Goal: Check status: Check status

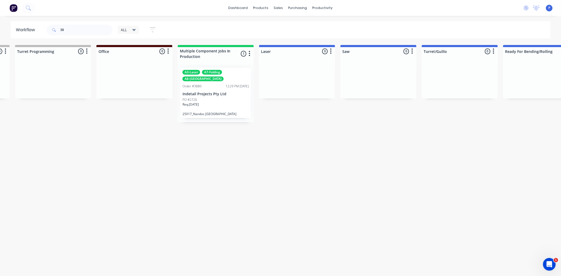
type input "3"
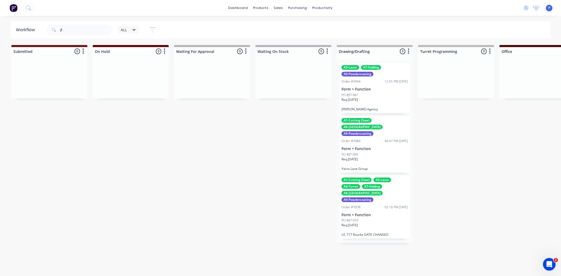
type input "j"
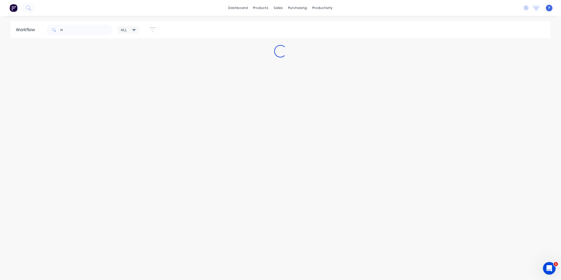
click at [77, 31] on input "rt" at bounding box center [86, 30] width 52 height 11
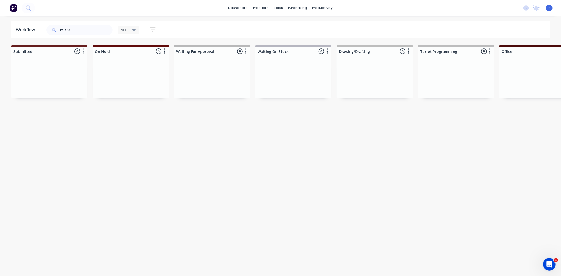
click at [67, 30] on input "rt1582" at bounding box center [86, 30] width 52 height 11
type input "rt1482"
drag, startPoint x: 143, startPoint y: 155, endPoint x: 157, endPoint y: 155, distance: 14.3
click at [157, 155] on div "Workflow rt1482 ALL Save new view None edit ALL (Default) edit ALLx edit Dispat…" at bounding box center [280, 143] width 561 height 244
drag, startPoint x: 113, startPoint y: 133, endPoint x: 77, endPoint y: 148, distance: 39.4
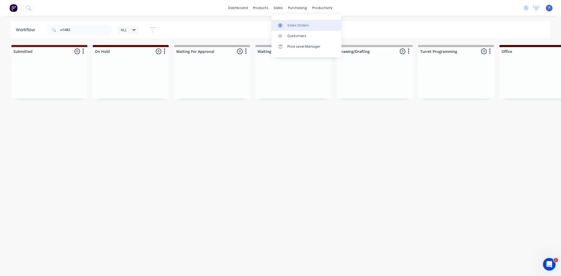
click at [294, 27] on div "Sales Orders" at bounding box center [298, 25] width 22 height 5
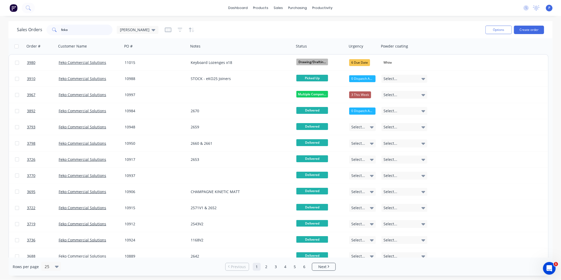
click at [81, 31] on input "feko" at bounding box center [87, 30] width 52 height 11
type input "f"
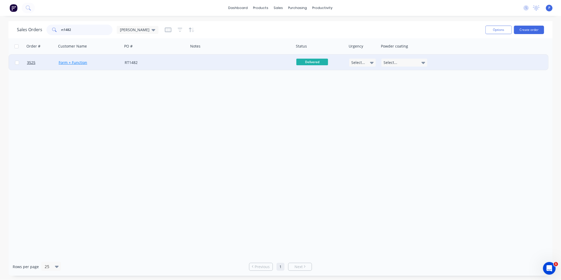
type input "rt1482"
click at [74, 63] on link "Form + Function" at bounding box center [73, 62] width 29 height 5
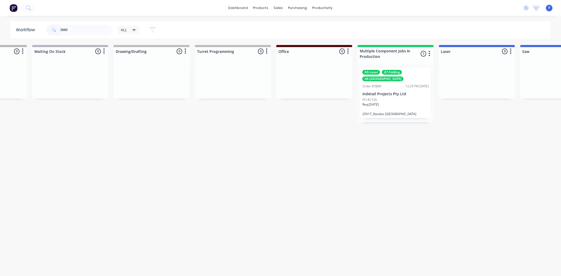
scroll to position [0, 348]
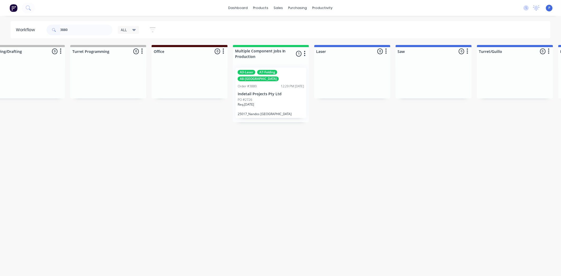
type input "3880"
click at [262, 97] on div "PO #2726" at bounding box center [271, 99] width 67 height 5
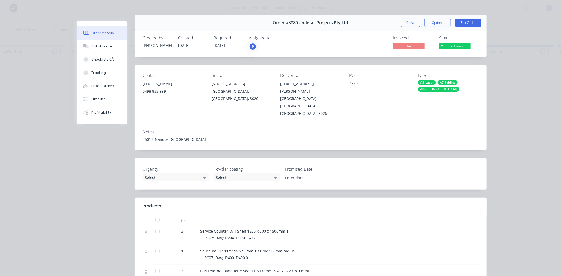
scroll to position [241, 0]
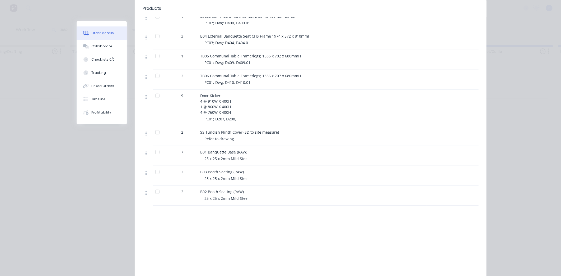
click at [158, 90] on div at bounding box center [157, 95] width 11 height 11
click at [101, 84] on div "Linked Orders" at bounding box center [102, 85] width 23 height 5
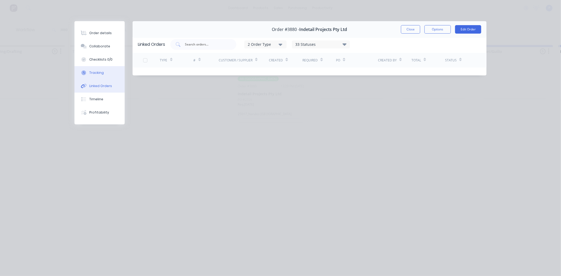
click at [110, 74] on button "Tracking" at bounding box center [99, 72] width 50 height 13
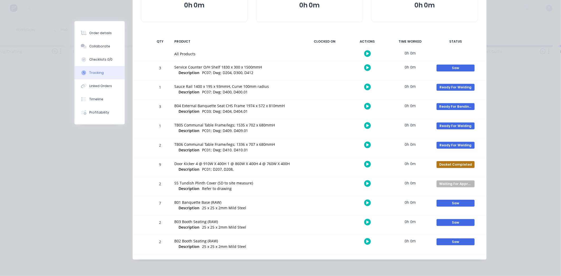
scroll to position [69, 0]
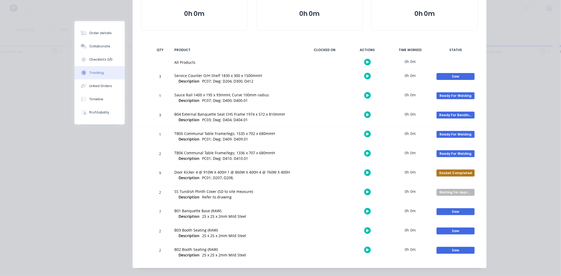
click at [455, 171] on div "Docket Completed" at bounding box center [456, 172] width 38 height 7
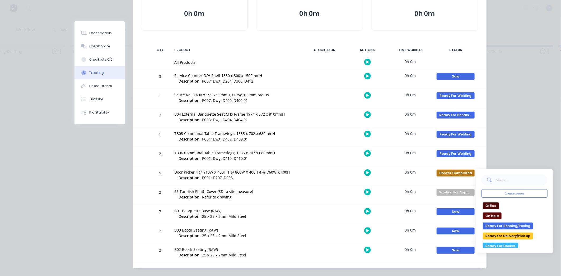
scroll to position [101, 0]
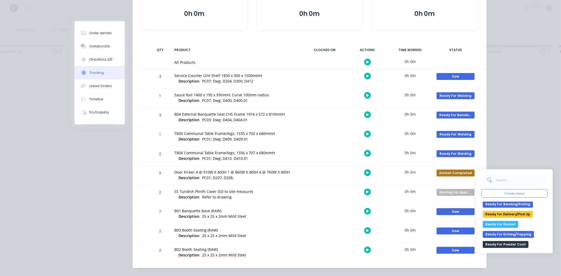
click at [302, 180] on div "9 Door Kicker 4 @ 910W X 400H 1 @ 860W X 400H 4 @ 760W X 400H Description PC01;…" at bounding box center [310, 175] width 354 height 19
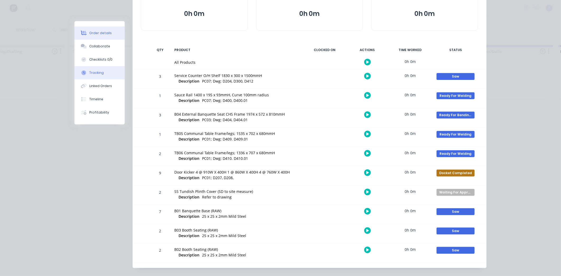
click at [96, 35] on div "Order details" at bounding box center [100, 33] width 22 height 5
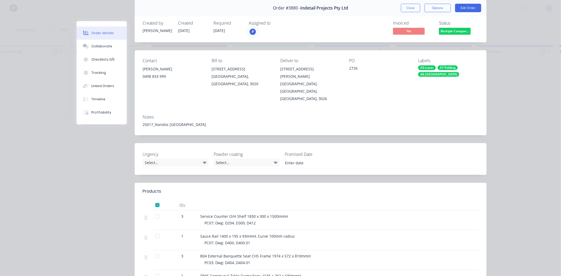
scroll to position [20, 0]
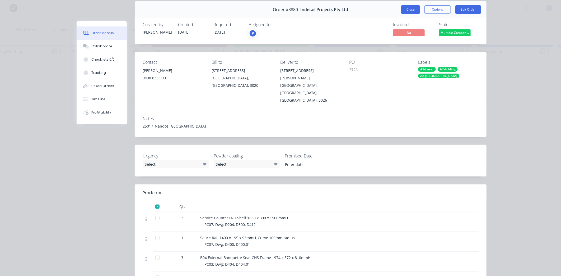
click at [410, 12] on button "Close" at bounding box center [410, 9] width 19 height 8
